Goal: Information Seeking & Learning: Learn about a topic

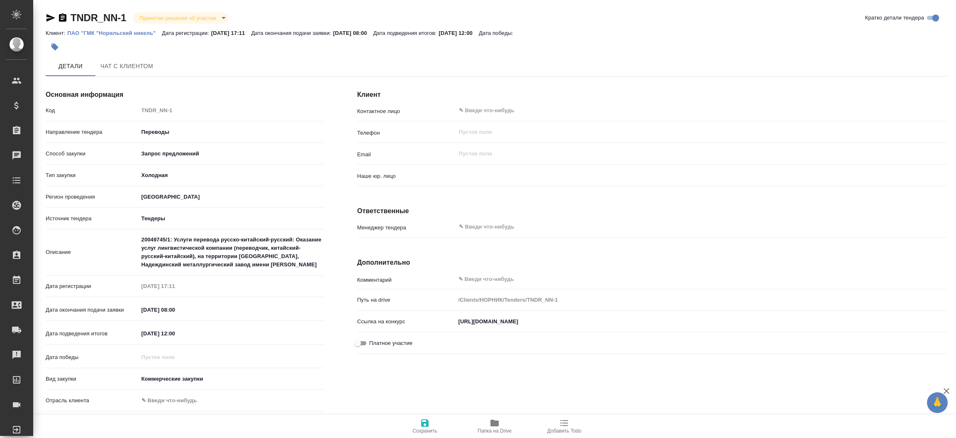
type input "(МБ) ООО "Монблан""
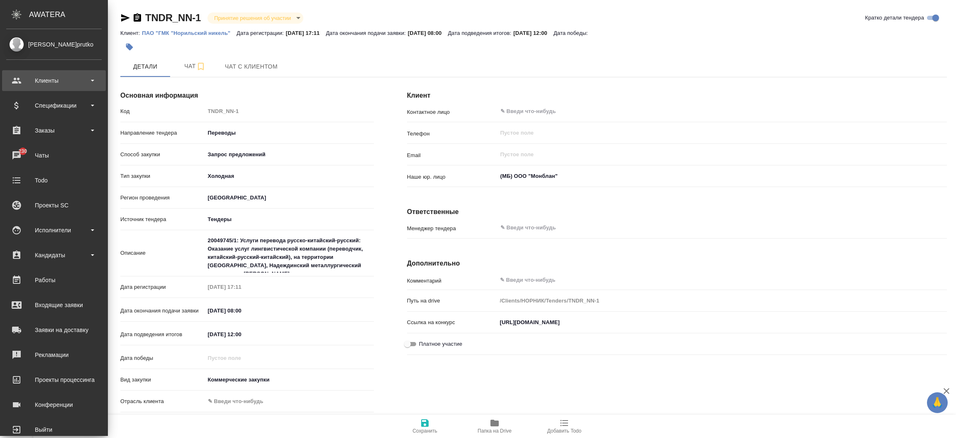
click at [51, 84] on div "Клиенты" at bounding box center [53, 80] width 95 height 12
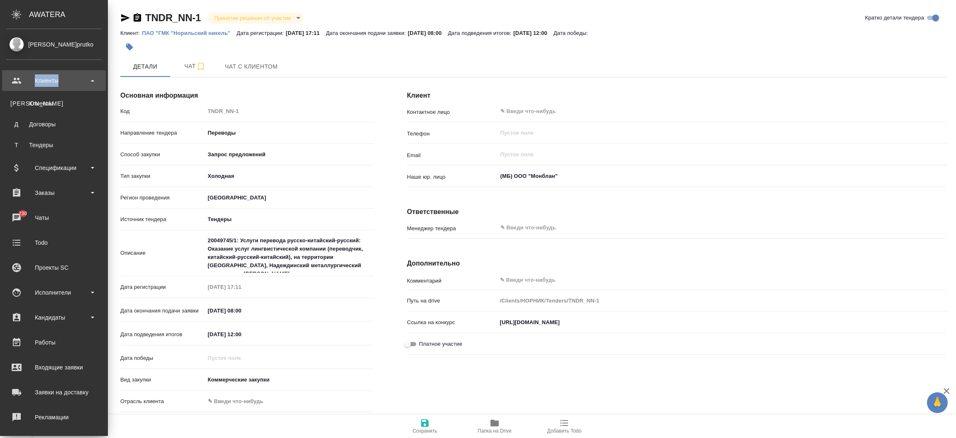
click at [51, 84] on div "Клиенты" at bounding box center [53, 80] width 95 height 12
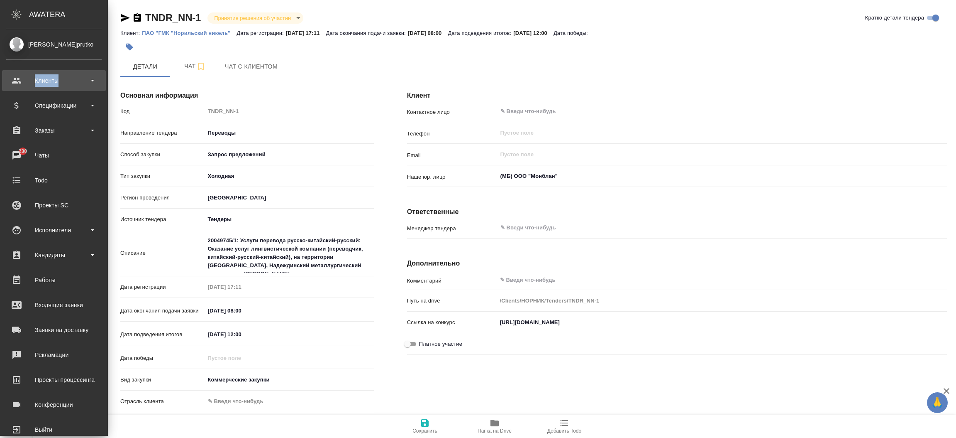
click at [51, 84] on div "Клиенты" at bounding box center [53, 80] width 95 height 12
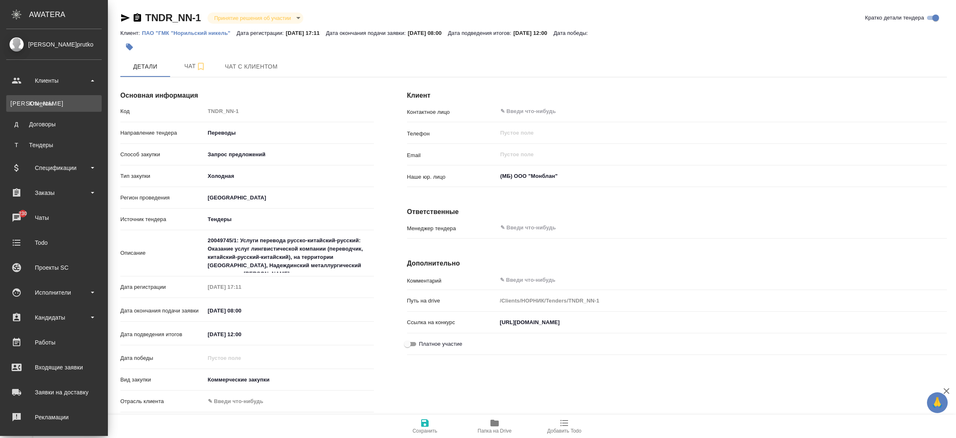
click at [51, 100] on link "К Клиенты" at bounding box center [53, 103] width 95 height 17
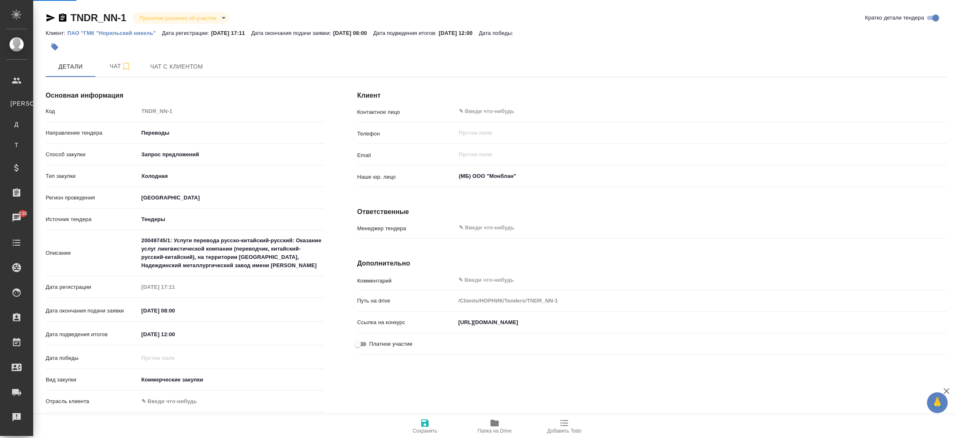
click at [51, 100] on div ".cls-1 fill:#fff; AWATERA [PERSON_NAME]prutko Клиенты К Клиенты Д Договоры Т Те…" at bounding box center [478, 219] width 956 height 438
select select "RU"
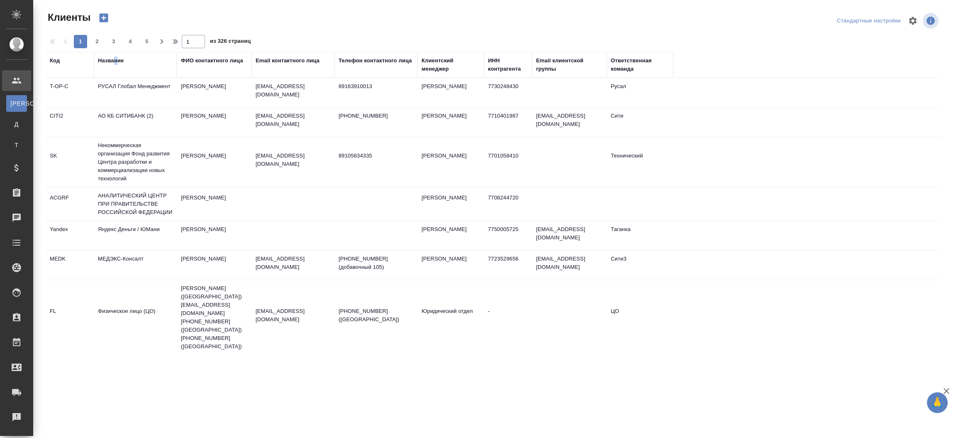
drag, startPoint x: 116, startPoint y: 52, endPoint x: 115, endPoint y: 58, distance: 6.3
click at [115, 58] on th "Название" at bounding box center [135, 65] width 83 height 26
click at [115, 58] on div "Название" at bounding box center [111, 60] width 26 height 8
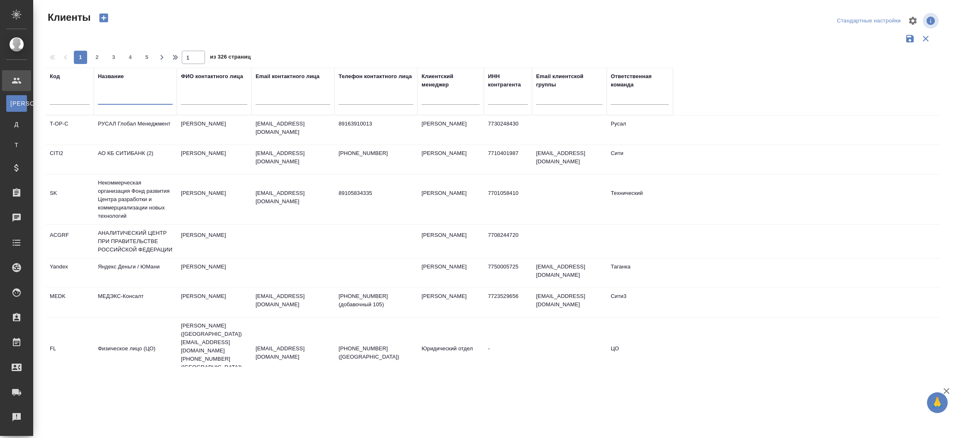
click at [117, 97] on input "text" at bounding box center [135, 99] width 75 height 10
type input "Норильский никель"
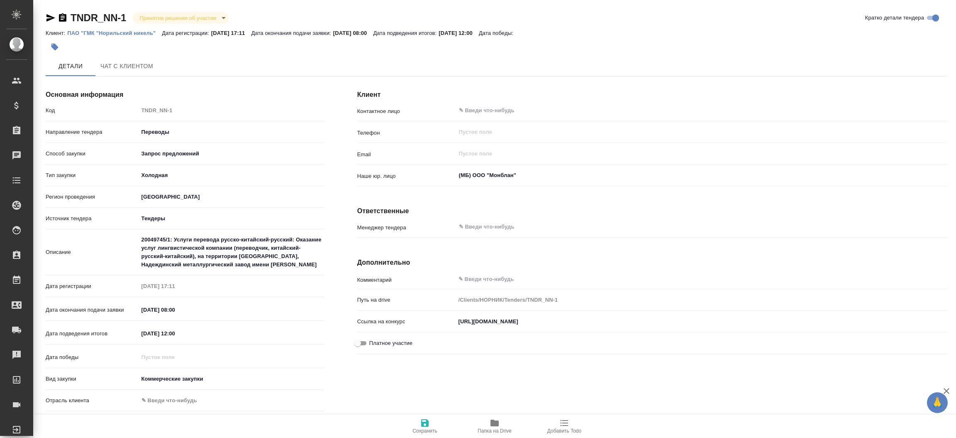
type textarea "x"
click at [184, 66] on span "Чат с клиентом" at bounding box center [176, 66] width 53 height 10
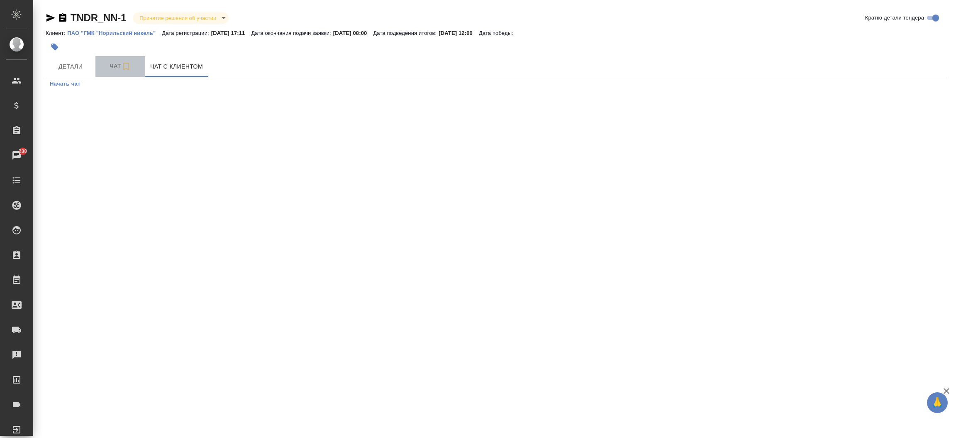
click at [114, 62] on span "Чат" at bounding box center [120, 66] width 40 height 10
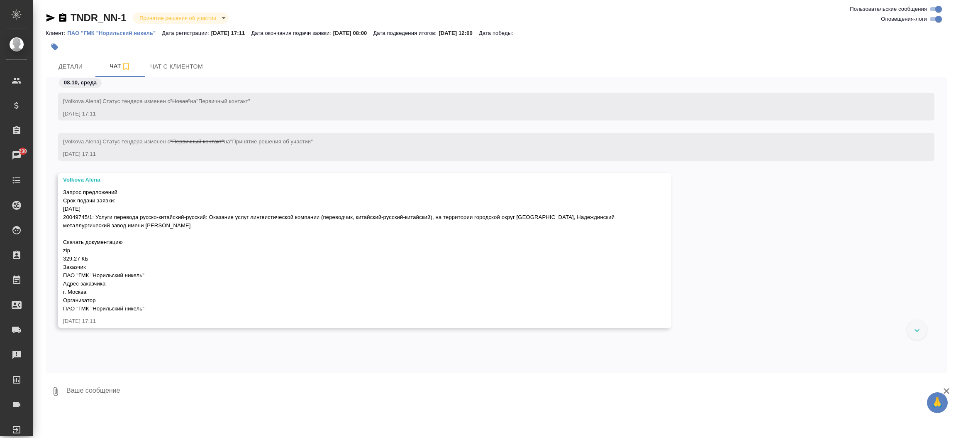
click at [575, 356] on div "[[PERSON_NAME]] Статус тендера изменен с "Новая" на "Первичный контакт" [DATE] …" at bounding box center [497, 218] width 902 height 283
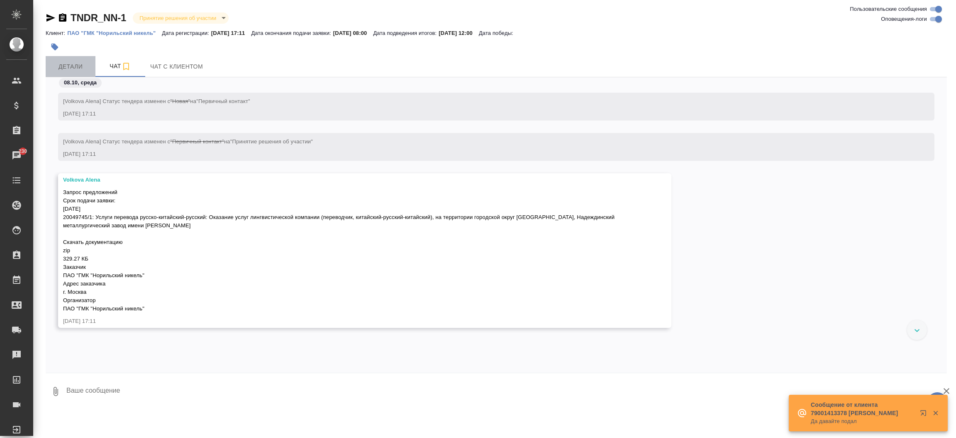
click at [78, 61] on span "Детали" at bounding box center [71, 66] width 40 height 10
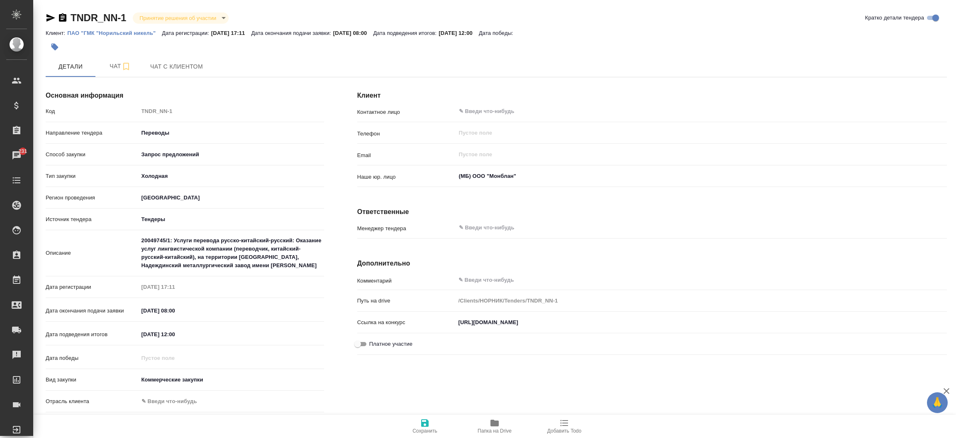
click at [113, 31] on p "ПАО "ГМК "Норильский никель"" at bounding box center [114, 33] width 95 height 6
click at [499, 423] on icon "button" at bounding box center [495, 423] width 10 height 10
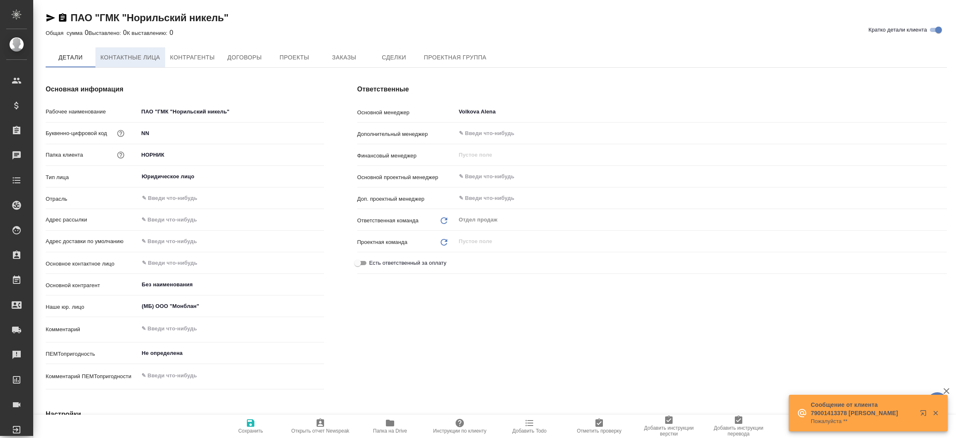
type textarea "x"
click at [129, 49] on button "Контактные лица" at bounding box center [130, 57] width 70 height 21
select select "RU"
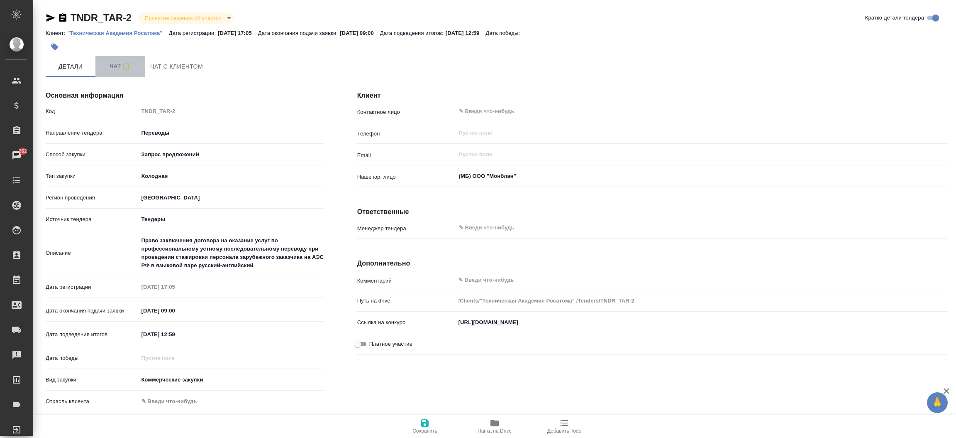
click at [119, 62] on span "Чат" at bounding box center [120, 66] width 40 height 10
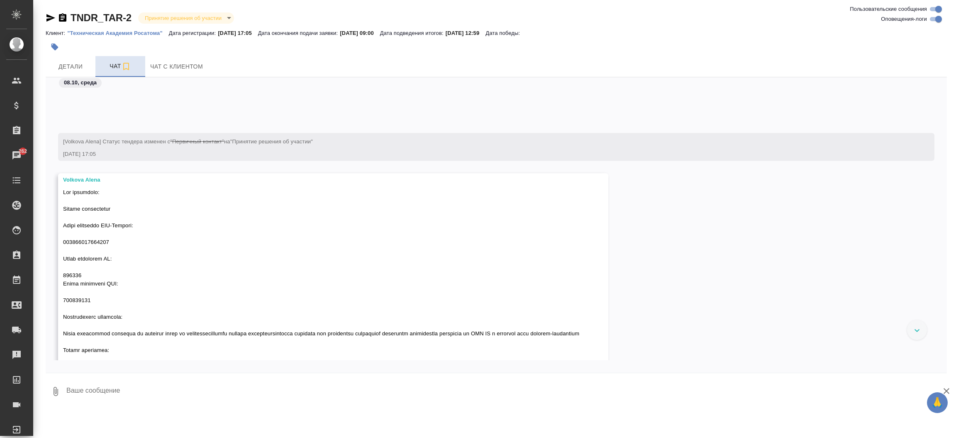
scroll to position [81, 0]
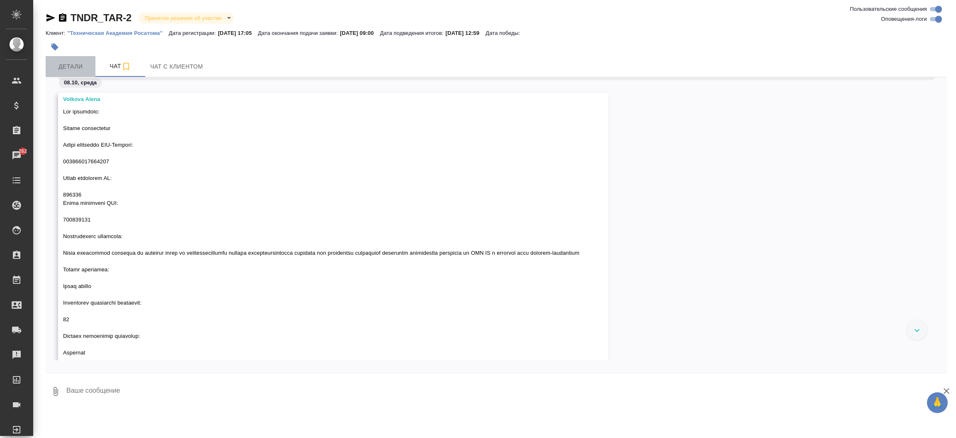
click at [80, 64] on span "Детали" at bounding box center [71, 66] width 40 height 10
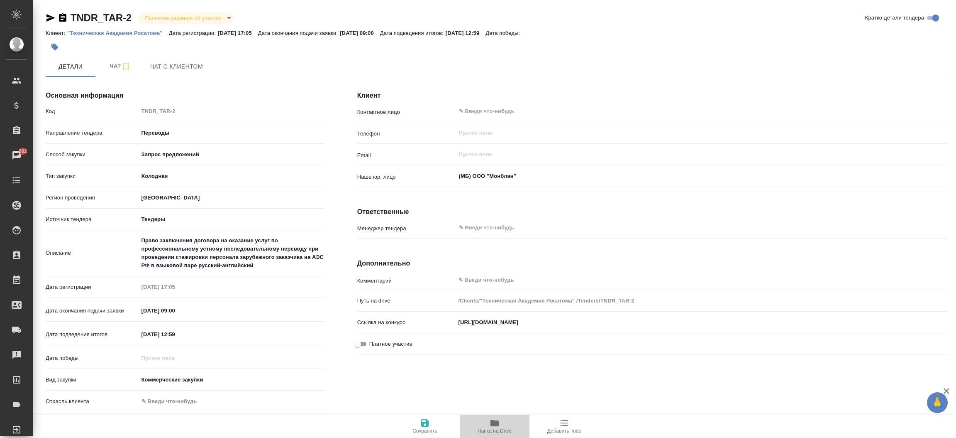
click at [494, 422] on icon "button" at bounding box center [495, 422] width 8 height 7
